Goal: Information Seeking & Learning: Learn about a topic

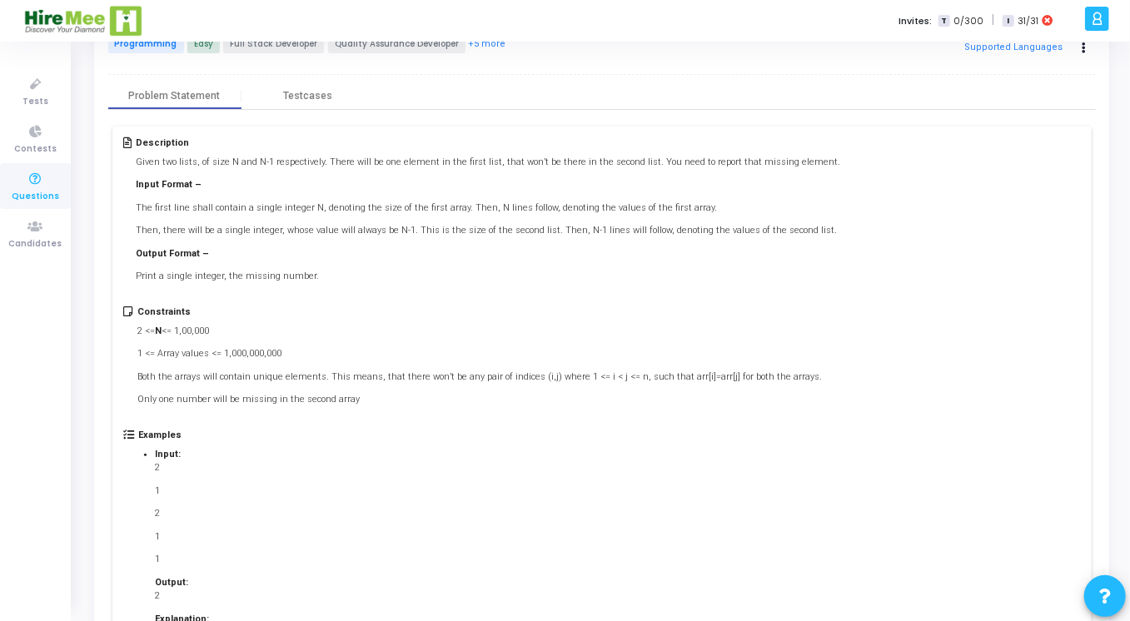
scroll to position [42, 0]
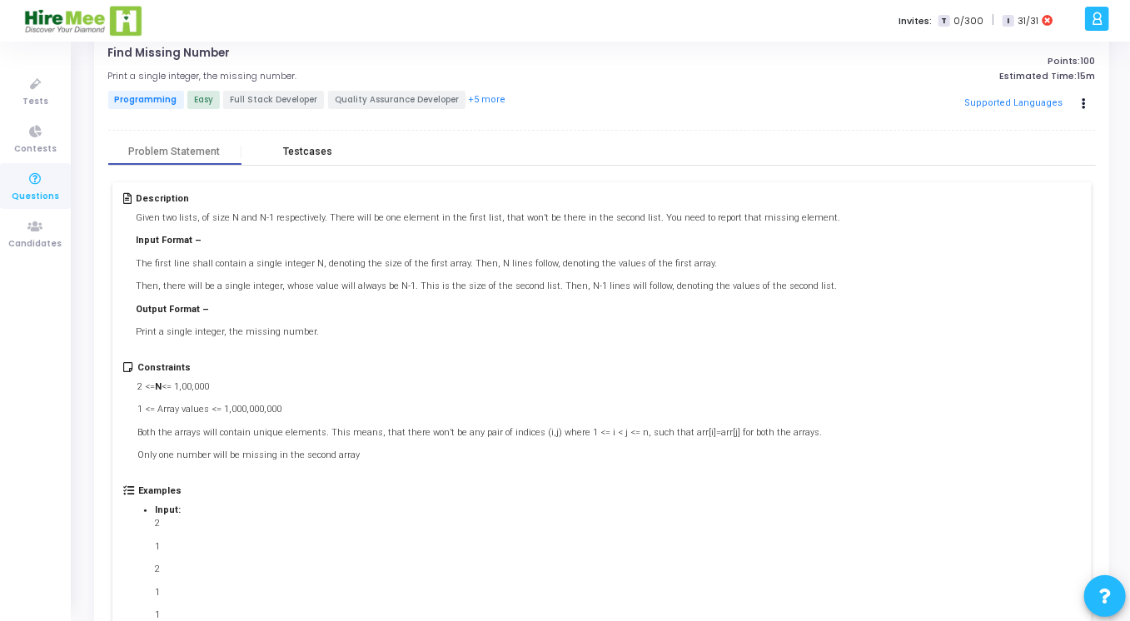
click at [306, 150] on div "Testcases" at bounding box center [307, 152] width 49 height 12
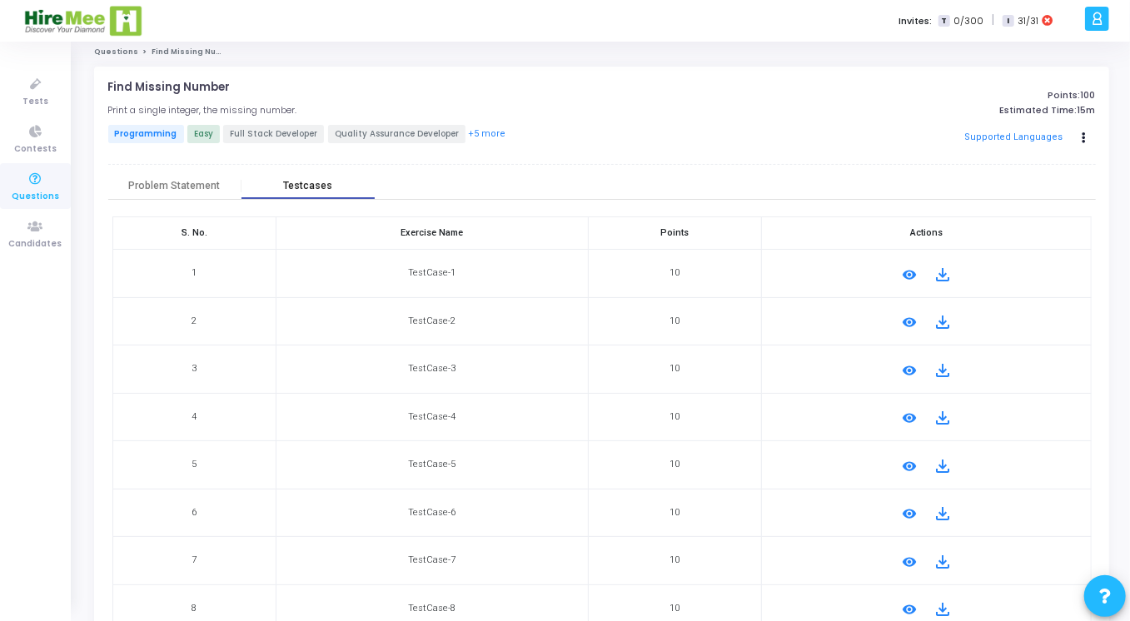
scroll to position [0, 0]
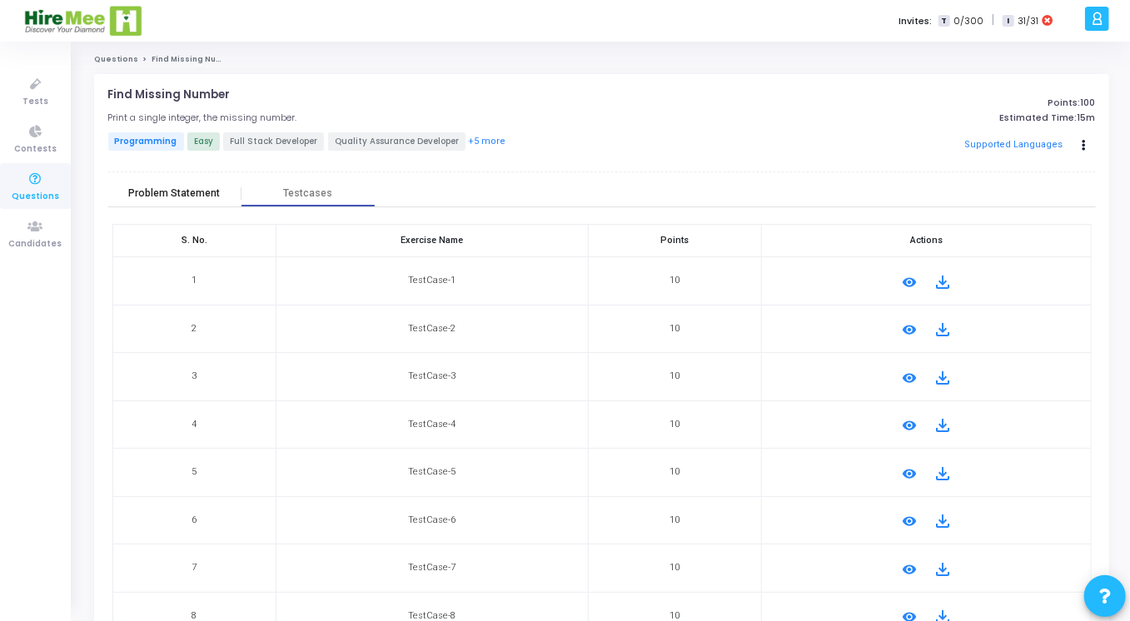
click at [201, 196] on div "Problem Statement" at bounding box center [174, 193] width 92 height 12
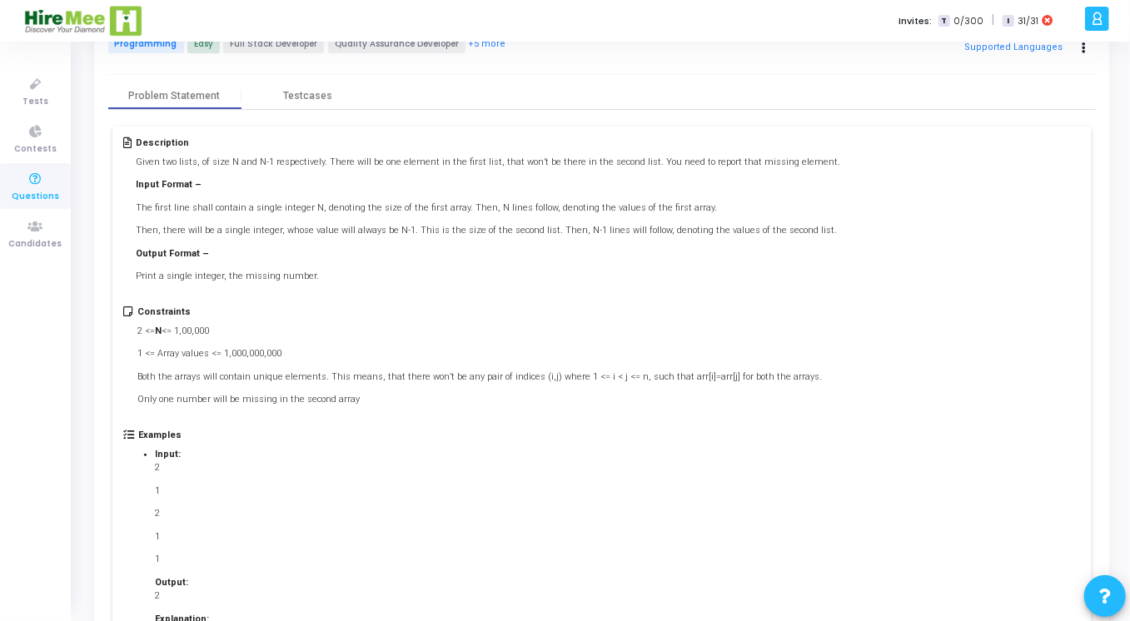
scroll to position [208, 0]
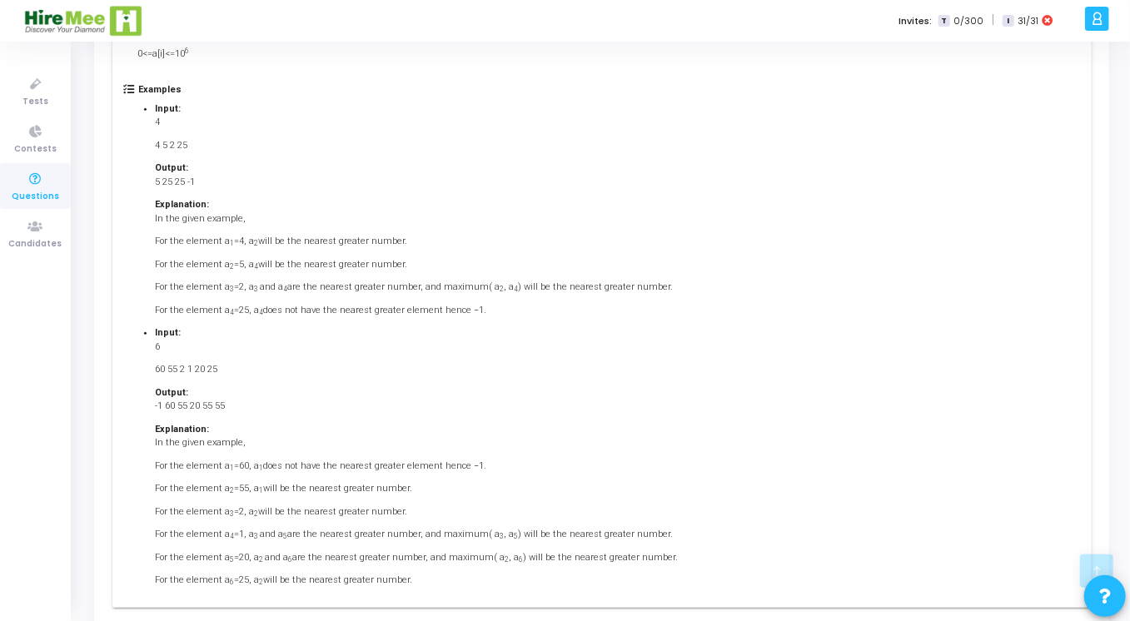
scroll to position [444, 0]
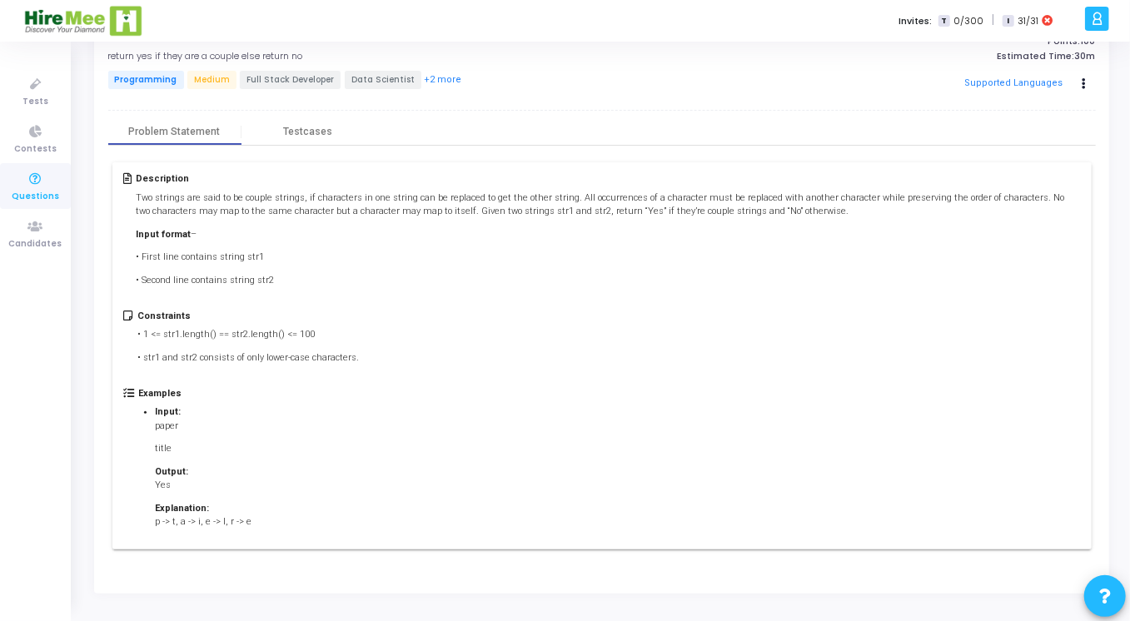
scroll to position [7, 0]
